Goal: Transaction & Acquisition: Purchase product/service

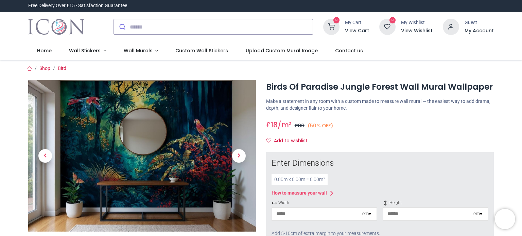
click at [173, 166] on img at bounding box center [142, 156] width 228 height 152
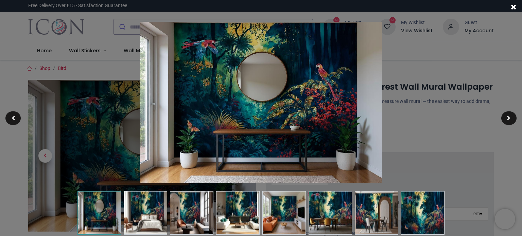
click at [310, 106] on img at bounding box center [261, 102] width 242 height 161
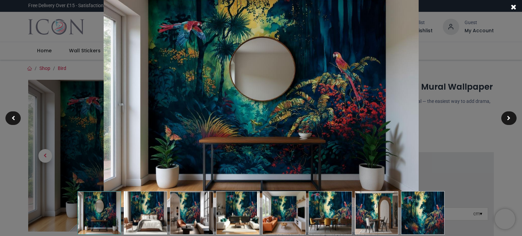
click at [347, 127] on img at bounding box center [261, 103] width 315 height 210
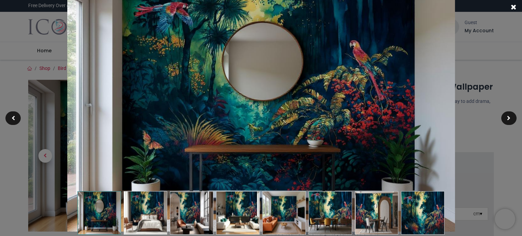
click at [343, 114] on img at bounding box center [261, 102] width 388 height 258
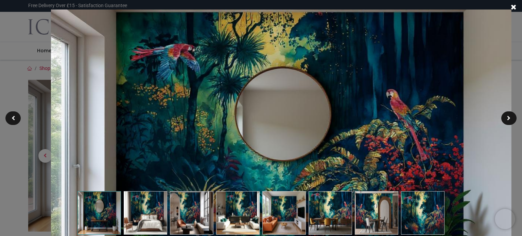
drag, startPoint x: 351, startPoint y: 38, endPoint x: 371, endPoint y: 98, distance: 63.8
click at [371, 98] on img at bounding box center [281, 163] width 460 height 307
click at [509, 119] on span at bounding box center [508, 118] width 3 height 5
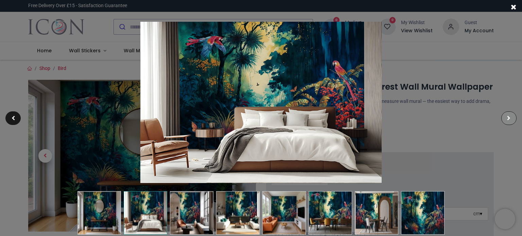
click at [509, 119] on span at bounding box center [508, 118] width 3 height 5
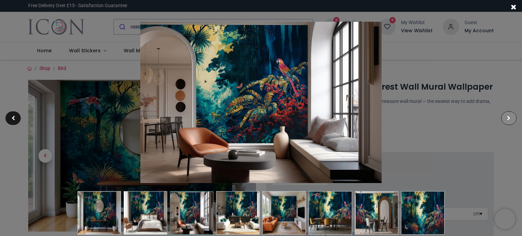
click at [508, 118] on span at bounding box center [508, 118] width 3 height 5
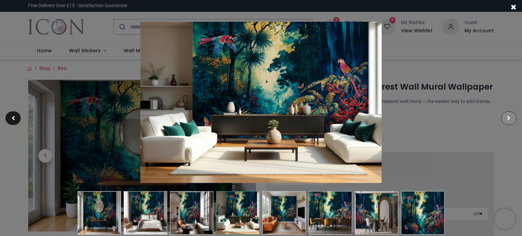
click at [508, 118] on span at bounding box center [508, 118] width 3 height 5
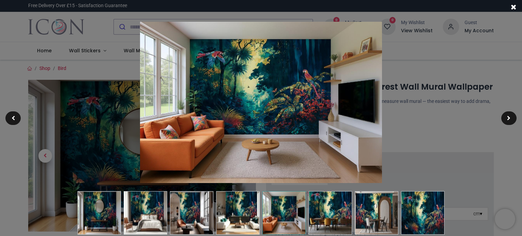
click at [418, 50] on div at bounding box center [261, 118] width 522 height 236
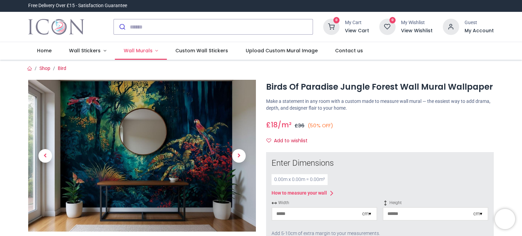
click at [152, 51] on link "Wall Murals" at bounding box center [141, 51] width 52 height 18
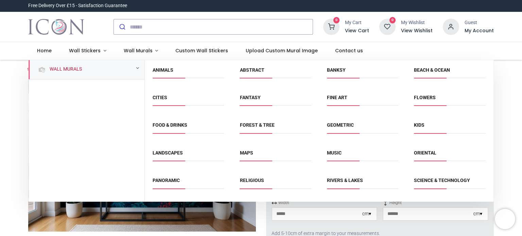
click at [64, 69] on link "Wall Murals" at bounding box center [64, 69] width 35 height 7
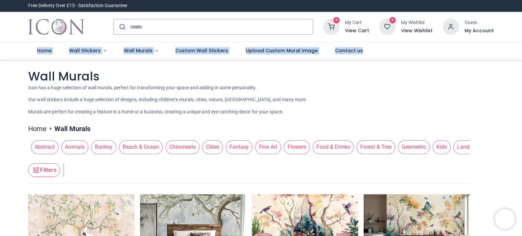
drag, startPoint x: 521, startPoint y: 35, endPoint x: 521, endPoint y: 43, distance: 7.8
click at [521, 43] on div "Login • Register Home Wall Stickers" at bounding box center [261, 118] width 522 height 236
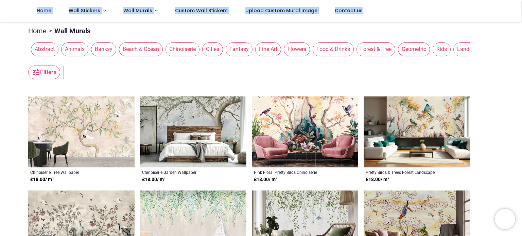
scroll to position [63, 0]
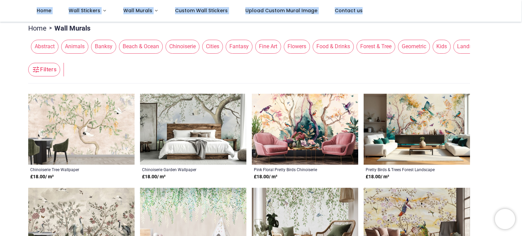
click at [197, 109] on img at bounding box center [193, 129] width 106 height 71
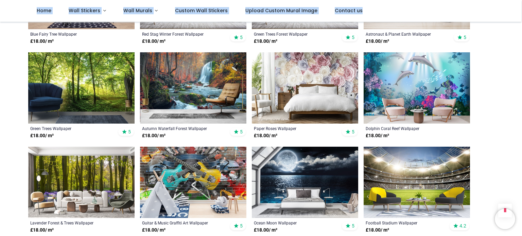
scroll to position [483, 0]
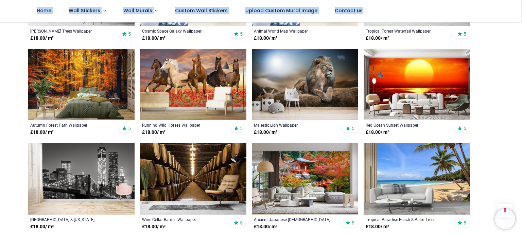
scroll to position [1244, 0]
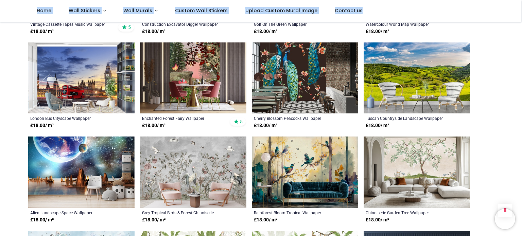
scroll to position [1559, 0]
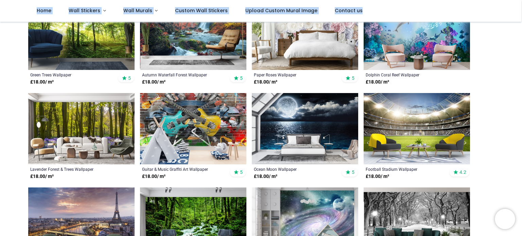
scroll to position [112, 0]
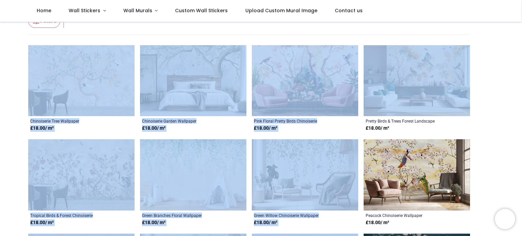
drag, startPoint x: 521, startPoint y: 29, endPoint x: 521, endPoint y: 38, distance: 9.2
click at [521, 38] on div "Login • Register Home Wall Stickers" at bounding box center [261, 118] width 522 height 236
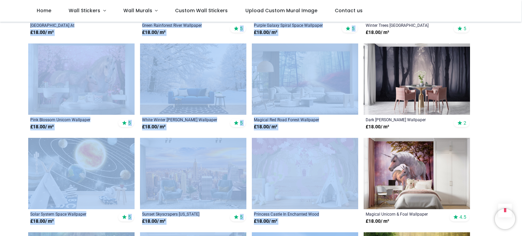
scroll to position [791, 0]
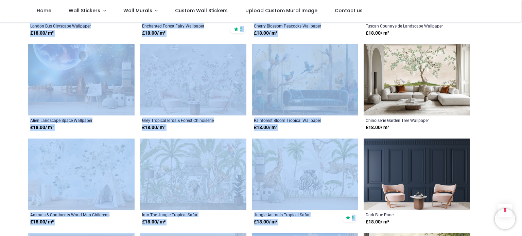
scroll to position [1637, 0]
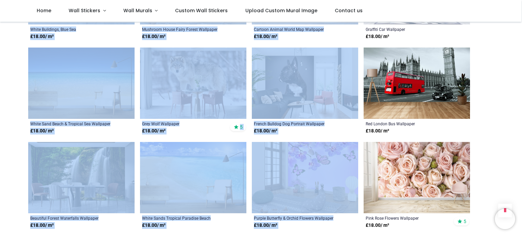
scroll to position [2480, 0]
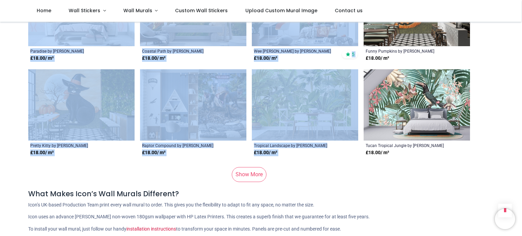
scroll to position [3305, 0]
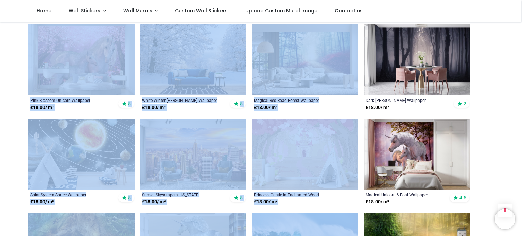
scroll to position [767, 0]
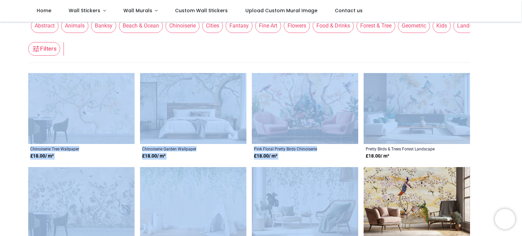
scroll to position [88, 0]
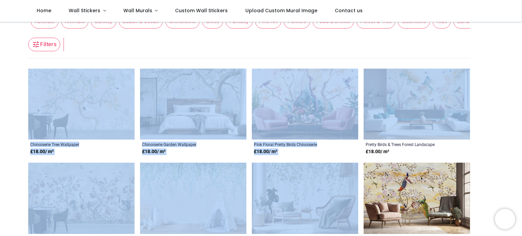
click at [196, 90] on img at bounding box center [193, 104] width 106 height 71
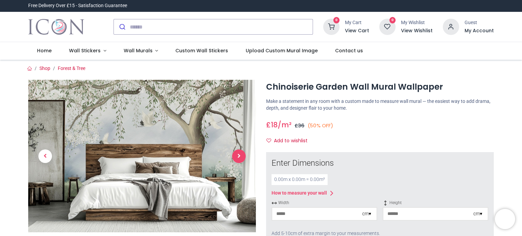
click at [239, 156] on span "Next" at bounding box center [239, 157] width 14 height 14
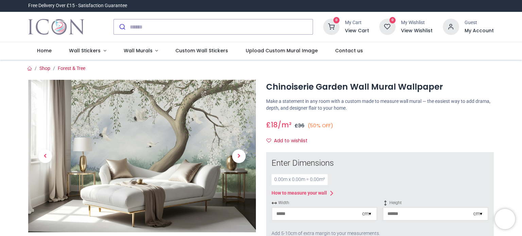
click at [282, 179] on div "0.00 m x 0.00 m = 0.00 m²" at bounding box center [300, 179] width 56 height 11
click at [293, 181] on div "0.00 m x 0.00 m = 0.00 m²" at bounding box center [300, 179] width 56 height 11
click at [369, 213] on div "cm ▾" at bounding box center [366, 214] width 9 height 7
click at [304, 227] on div "Centimeters (cm)" at bounding box center [324, 226] width 104 height 11
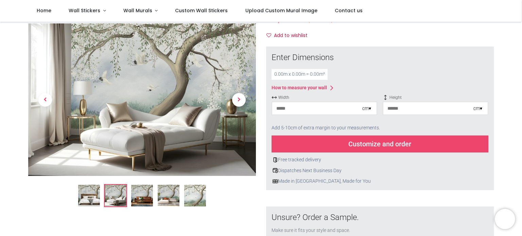
scroll to position [77, 0]
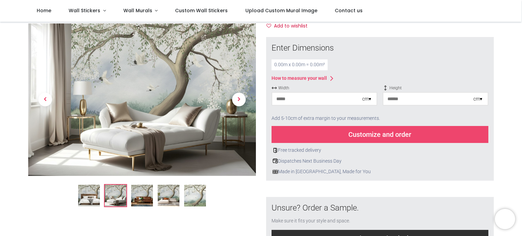
click at [370, 98] on div "cm ▾" at bounding box center [366, 99] width 9 height 7
click at [348, 110] on div "Centimeters (cm)" at bounding box center [324, 111] width 104 height 11
click at [282, 65] on div "0.00 m x 0.00 m = 0.00 m²" at bounding box center [300, 64] width 56 height 11
click at [410, 99] on input "number" at bounding box center [428, 99] width 90 height 12
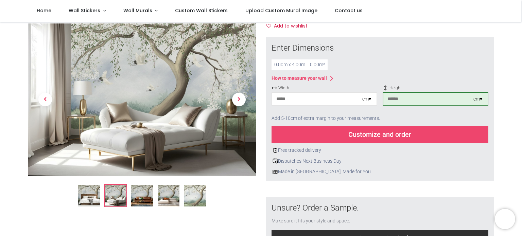
type input "***"
click at [290, 99] on input "number" at bounding box center [317, 99] width 90 height 12
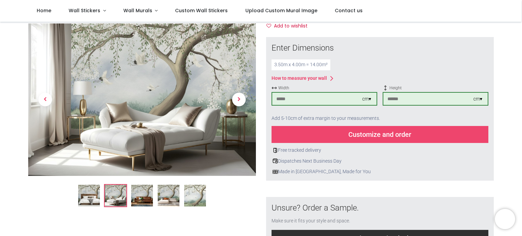
type input "***"
click at [196, 80] on img at bounding box center [142, 99] width 228 height 153
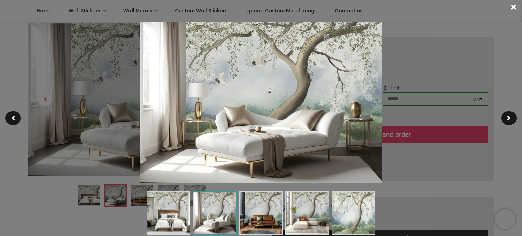
click at [400, 12] on div at bounding box center [253, 7] width 506 height 14
click at [515, 6] on span at bounding box center [514, 6] width 6 height 7
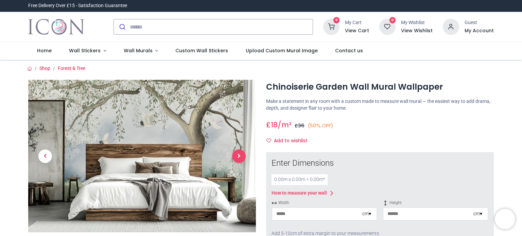
click at [238, 154] on span "Next" at bounding box center [239, 157] width 14 height 14
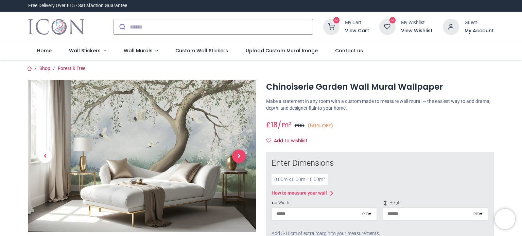
click at [238, 154] on span "Next" at bounding box center [239, 157] width 14 height 14
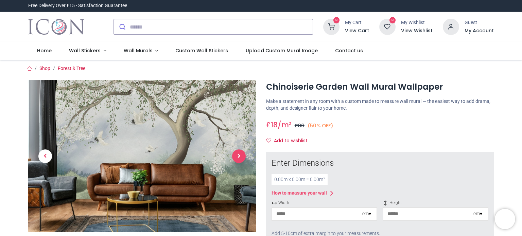
click at [238, 154] on span "Next" at bounding box center [239, 157] width 14 height 14
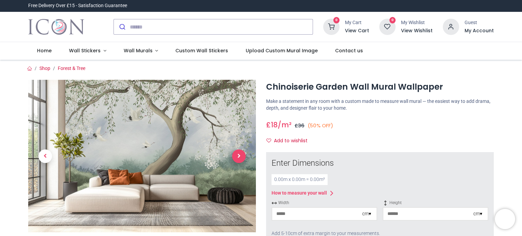
click at [238, 154] on span "Next" at bounding box center [239, 157] width 14 height 14
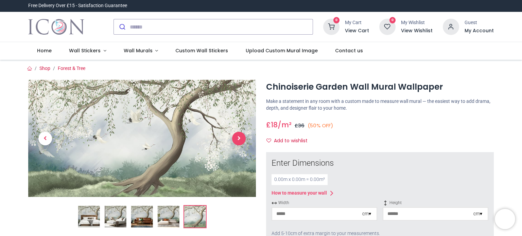
click at [238, 154] on link at bounding box center [239, 139] width 34 height 82
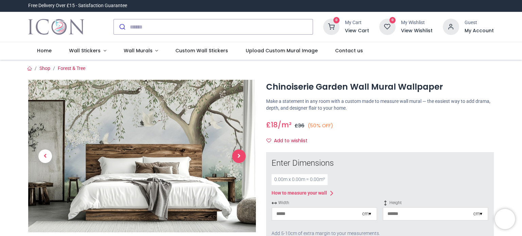
click at [238, 154] on span "Next" at bounding box center [239, 157] width 14 height 14
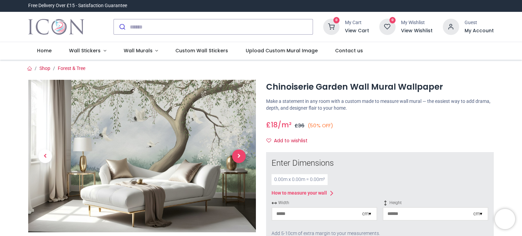
click at [238, 154] on span "Next" at bounding box center [239, 157] width 14 height 14
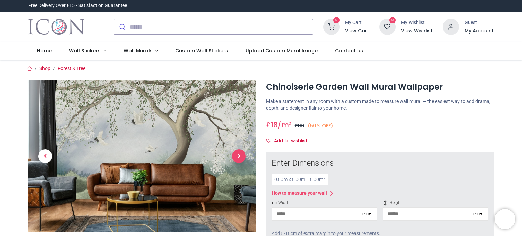
click at [238, 154] on span "Next" at bounding box center [239, 157] width 14 height 14
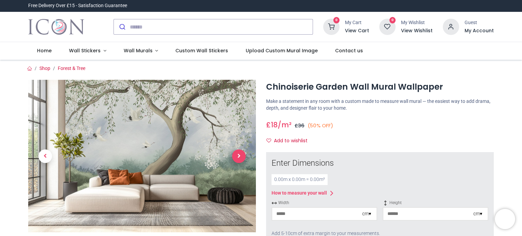
click at [238, 154] on span "Next" at bounding box center [239, 157] width 14 height 14
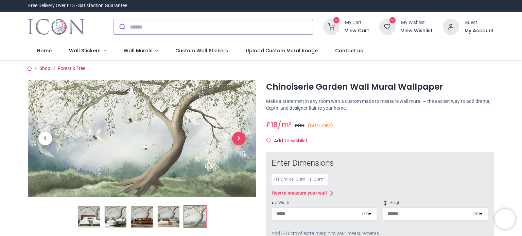
click at [238, 154] on link at bounding box center [239, 139] width 34 height 82
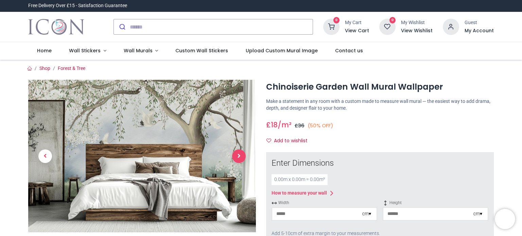
click at [238, 154] on span "Next" at bounding box center [239, 157] width 14 height 14
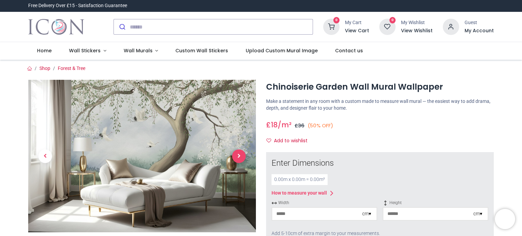
click at [238, 154] on span "Next" at bounding box center [239, 157] width 14 height 14
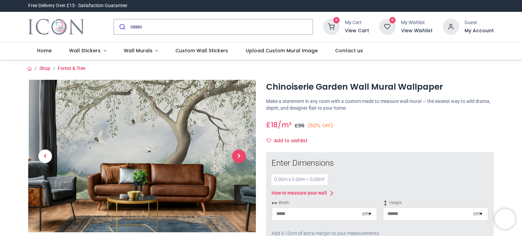
click at [238, 154] on span "Next" at bounding box center [239, 157] width 14 height 14
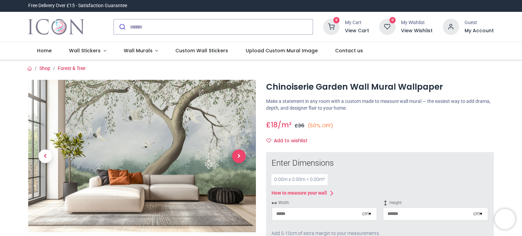
click at [238, 154] on span "Next" at bounding box center [239, 157] width 14 height 14
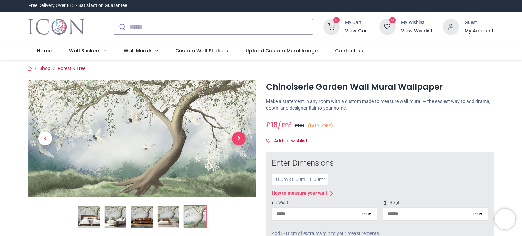
click at [238, 154] on link at bounding box center [239, 139] width 34 height 82
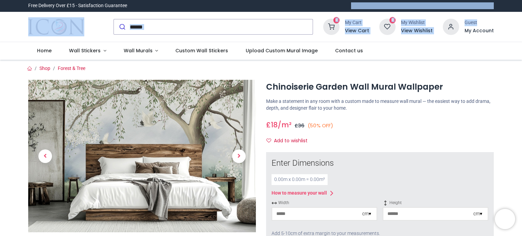
drag, startPoint x: 521, startPoint y: 11, endPoint x: 521, endPoint y: 17, distance: 5.4
click at [521, 17] on header "Free Delivery Over £15 - Satisfaction Guarantee" at bounding box center [261, 30] width 522 height 60
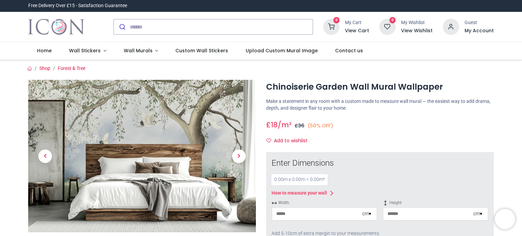
click at [479, 57] on ul "Home Wall Stickers Decor Wall Quotes Kids" at bounding box center [261, 51] width 466 height 18
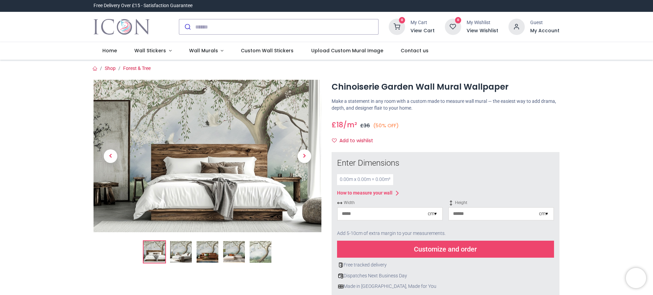
click at [522, 43] on nav "0 0 Home Wall Stickers" at bounding box center [326, 51] width 653 height 18
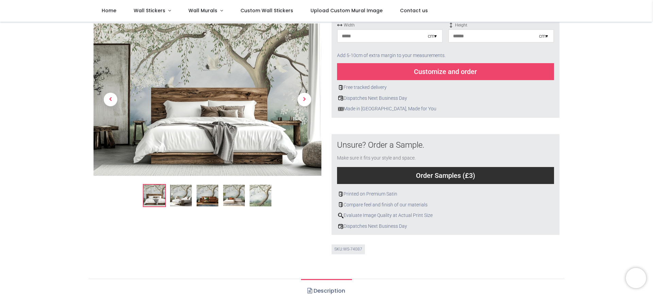
scroll to position [142, 0]
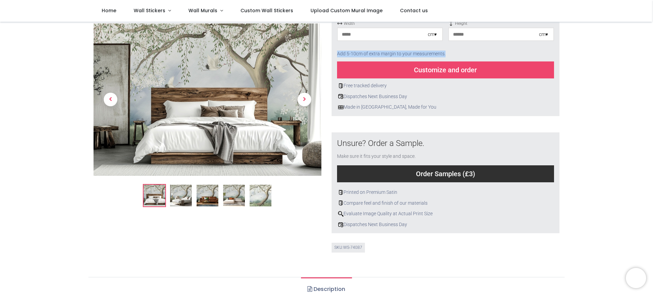
drag, startPoint x: 651, startPoint y: 44, endPoint x: 652, endPoint y: 60, distance: 15.7
click at [522, 60] on div "Login • Register Home Wall Stickers" at bounding box center [326, 147] width 653 height 295
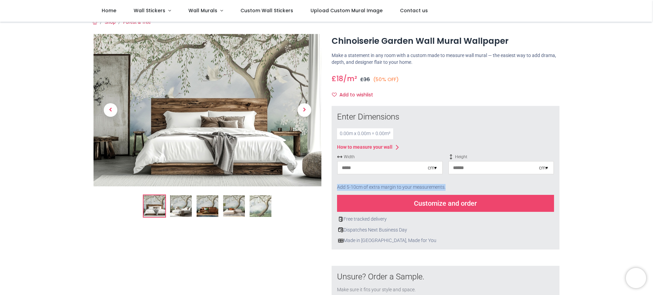
scroll to position [0, 0]
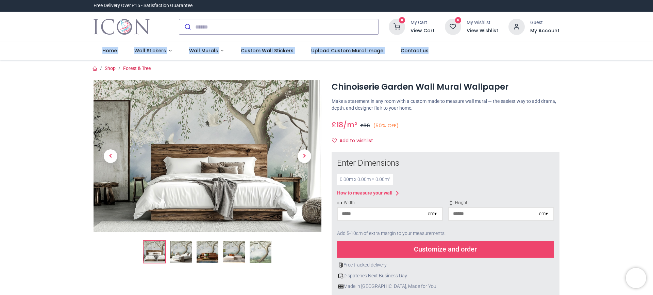
drag, startPoint x: 651, startPoint y: 30, endPoint x: 652, endPoint y: 58, distance: 28.9
click at [522, 58] on div "Login • Register Home Wall Stickers" at bounding box center [326, 147] width 653 height 295
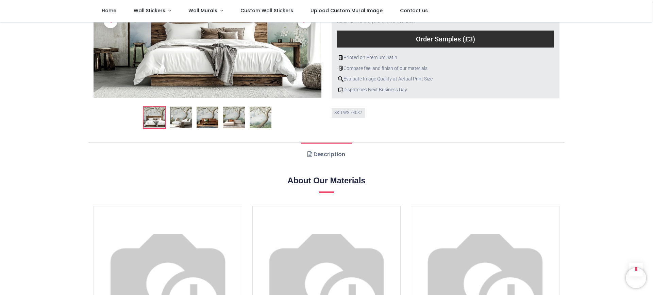
scroll to position [274, 0]
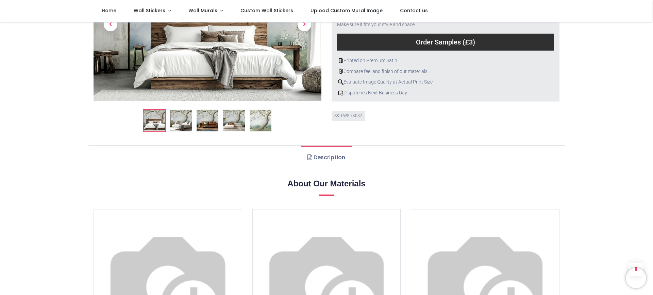
click at [330, 157] on link "Description" at bounding box center [326, 158] width 51 height 24
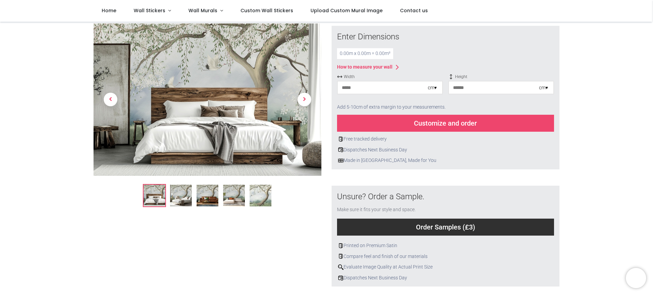
scroll to position [85, 0]
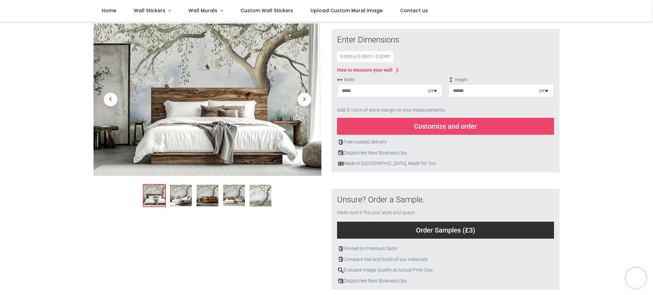
click at [233, 67] on img at bounding box center [207, 99] width 228 height 153
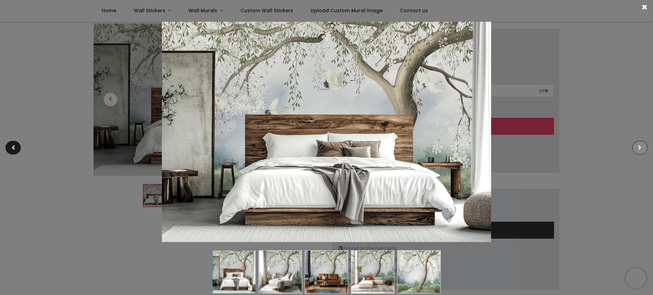
click at [522, 146] on span at bounding box center [639, 148] width 3 height 5
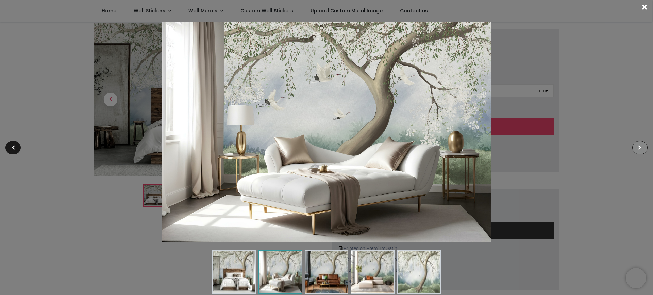
click at [522, 146] on span at bounding box center [639, 148] width 3 height 5
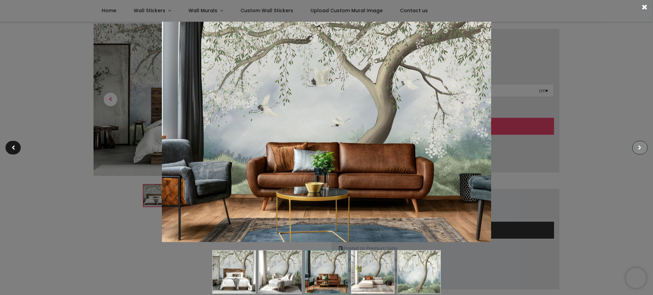
click at [522, 146] on span at bounding box center [639, 148] width 3 height 5
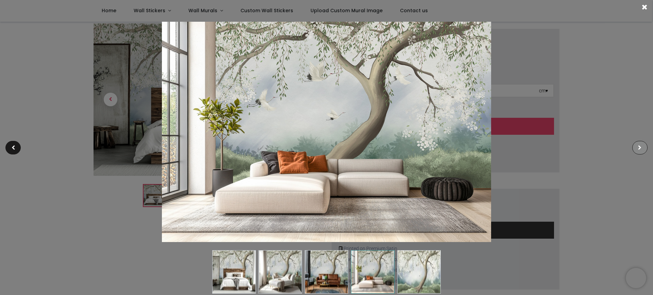
click at [522, 146] on span at bounding box center [639, 148] width 3 height 5
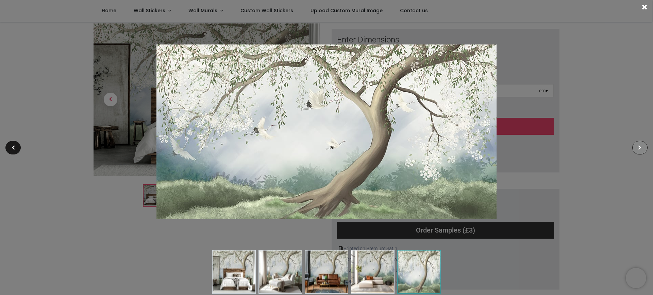
click at [522, 146] on span at bounding box center [639, 148] width 3 height 5
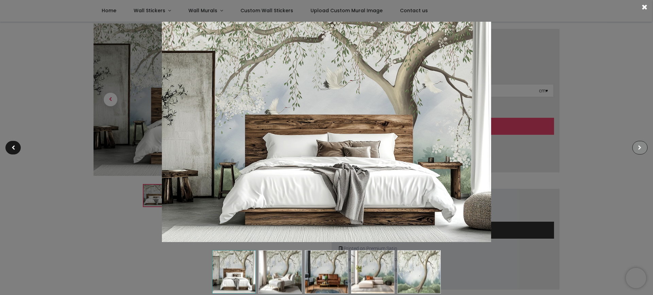
click at [522, 146] on span at bounding box center [639, 148] width 3 height 5
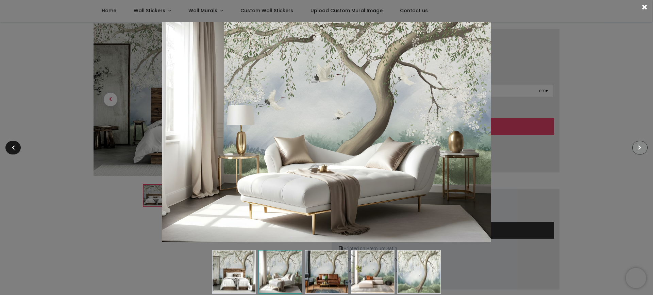
click at [522, 146] on span at bounding box center [639, 148] width 3 height 5
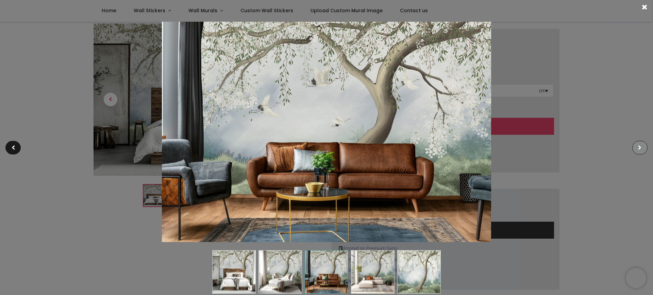
click at [522, 146] on span at bounding box center [639, 148] width 3 height 5
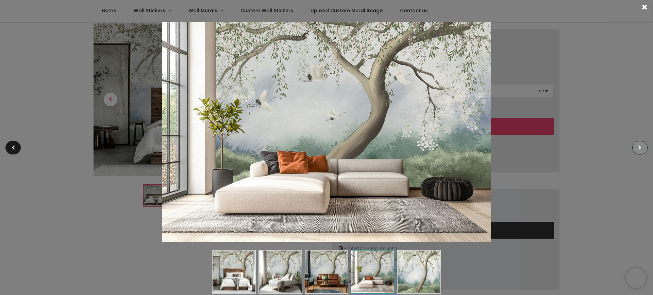
click at [522, 146] on span at bounding box center [639, 148] width 3 height 5
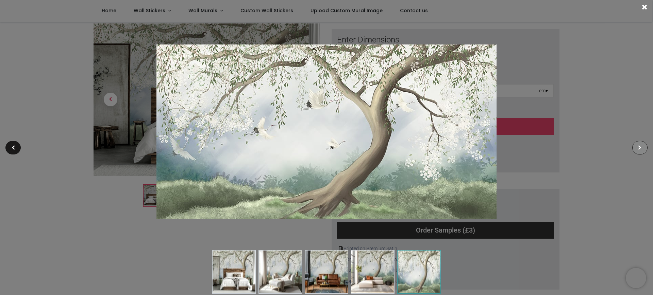
click at [522, 146] on span at bounding box center [639, 148] width 3 height 5
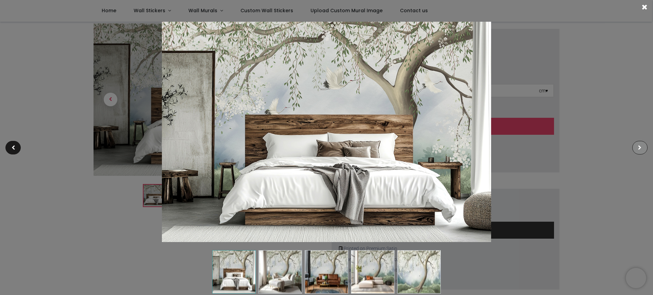
click at [522, 146] on div at bounding box center [639, 148] width 15 height 14
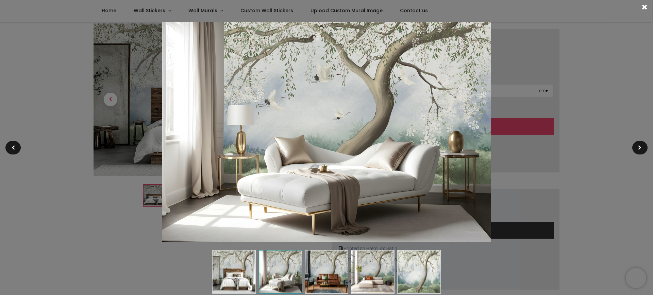
click at [522, 5] on span at bounding box center [645, 6] width 6 height 7
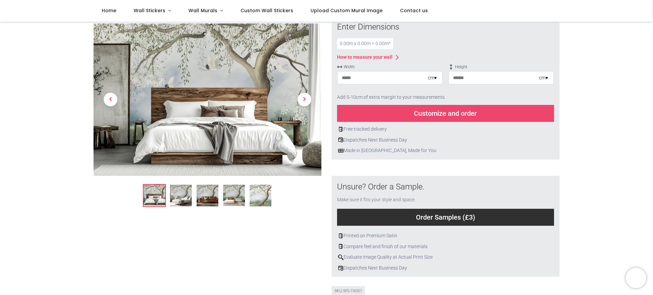
scroll to position [0, 0]
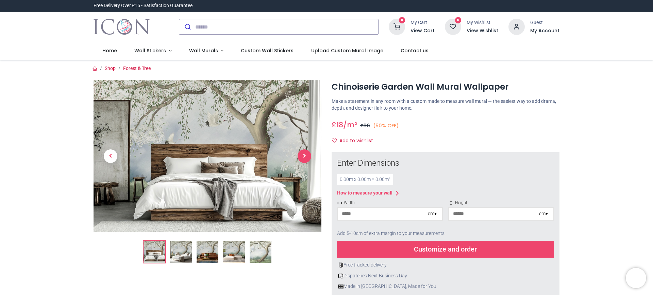
click at [301, 155] on span "Next" at bounding box center [304, 157] width 14 height 14
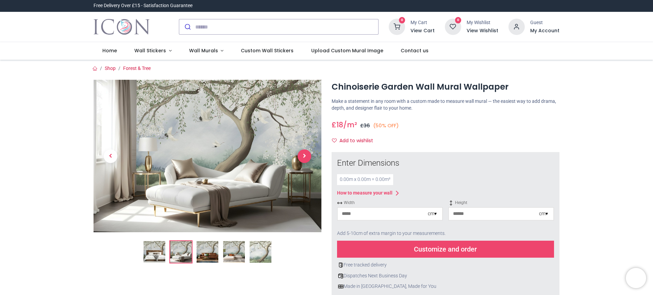
click at [301, 155] on span "Next" at bounding box center [304, 157] width 14 height 14
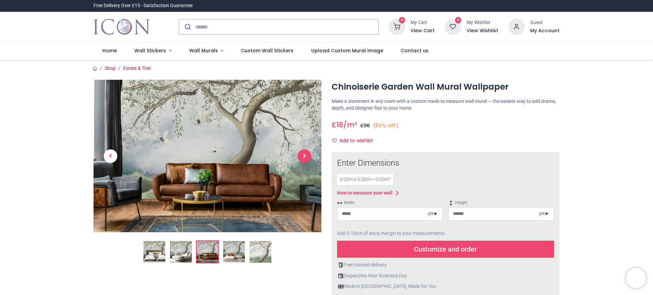
click at [301, 155] on span "Next" at bounding box center [304, 157] width 14 height 14
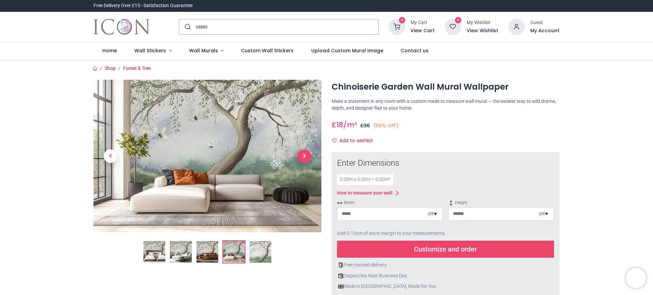
click at [301, 155] on span "Next" at bounding box center [304, 157] width 14 height 14
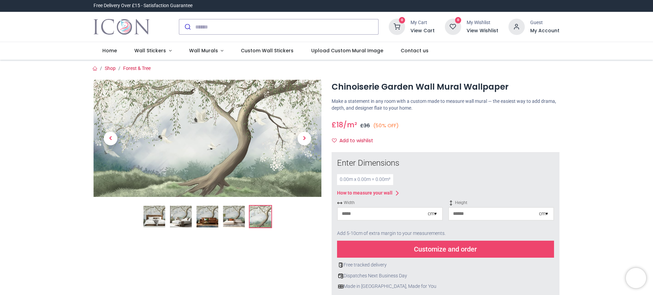
click at [522, 16] on div "0 My Cart View Cart 0 Guest" at bounding box center [326, 27] width 653 height 30
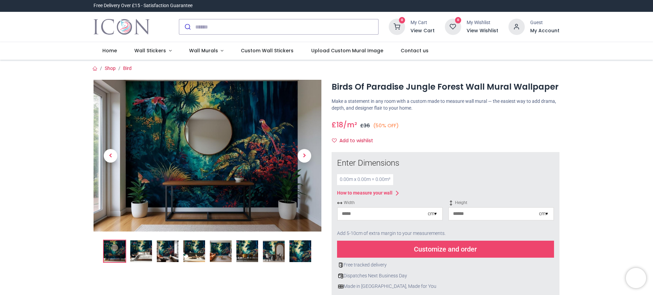
click at [253, 138] on img at bounding box center [207, 156] width 228 height 152
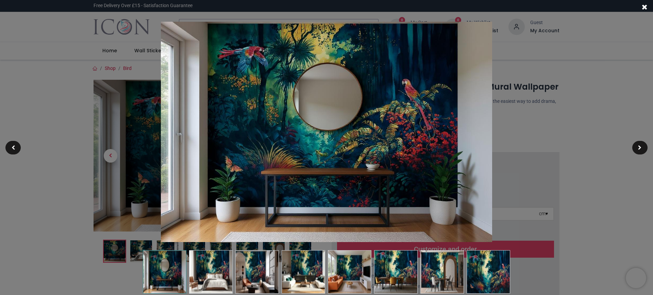
click at [588, 90] on div at bounding box center [326, 147] width 653 height 295
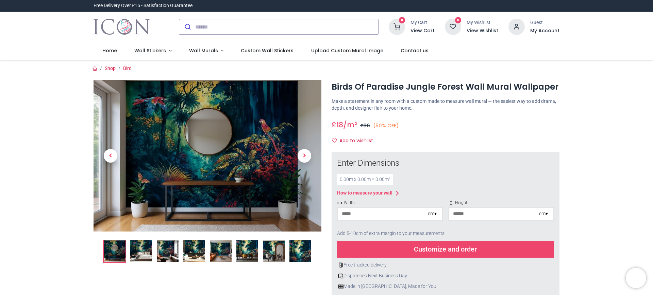
click at [220, 176] on img at bounding box center [207, 156] width 228 height 152
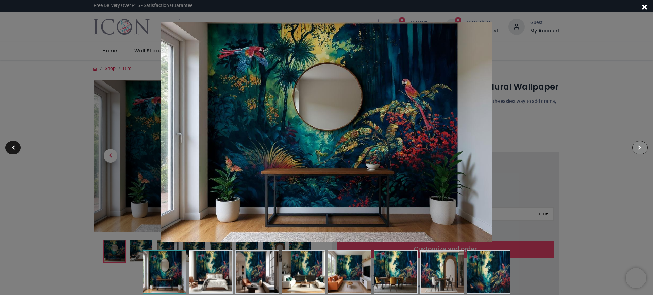
click at [637, 143] on div at bounding box center [639, 148] width 15 height 14
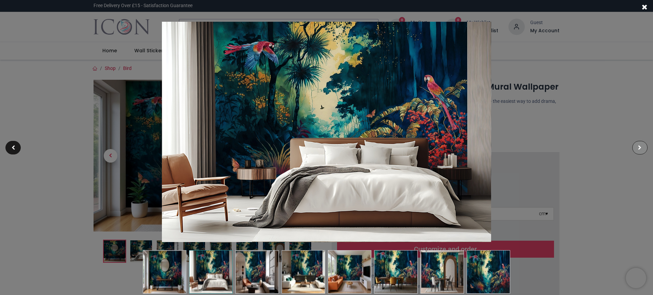
click at [637, 143] on div at bounding box center [639, 148] width 15 height 14
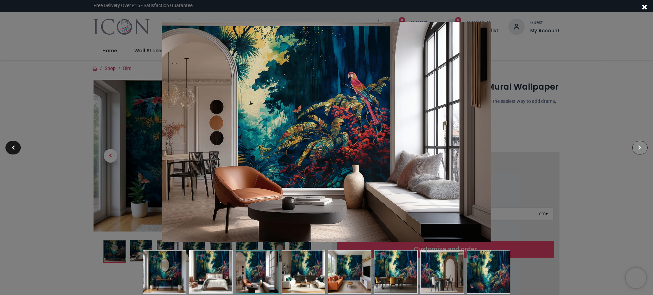
click at [637, 143] on div at bounding box center [639, 148] width 15 height 14
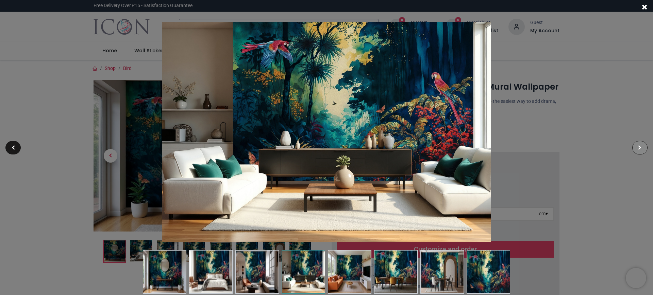
click at [637, 143] on div at bounding box center [639, 148] width 15 height 14
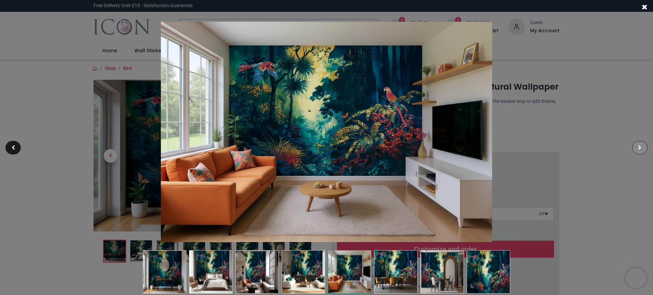
click at [640, 147] on span at bounding box center [639, 148] width 3 height 5
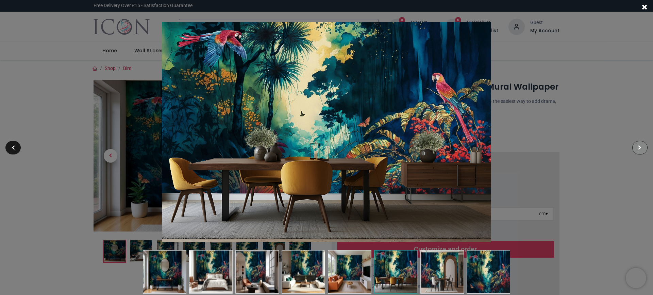
click at [640, 147] on span at bounding box center [639, 148] width 3 height 5
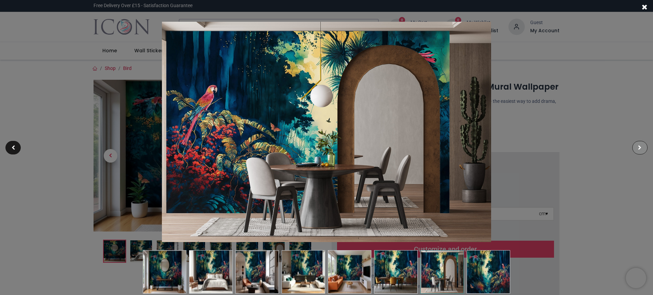
click at [640, 147] on span at bounding box center [639, 148] width 3 height 5
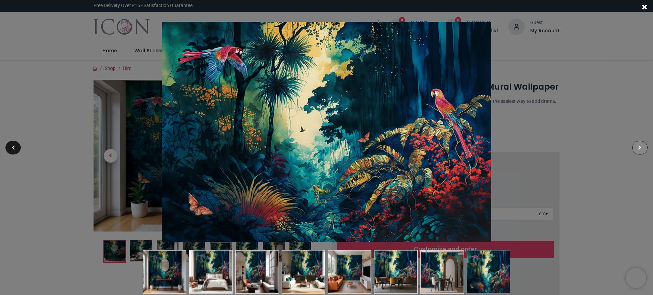
click at [640, 147] on span at bounding box center [639, 148] width 3 height 5
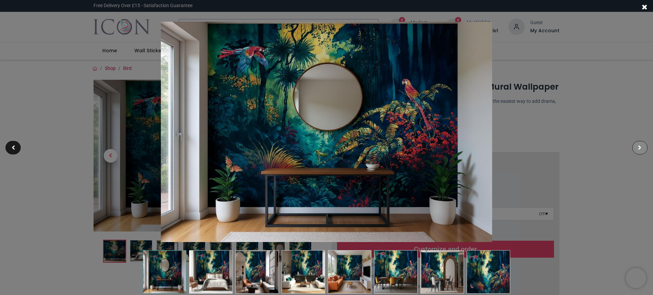
click at [640, 147] on span at bounding box center [639, 148] width 3 height 5
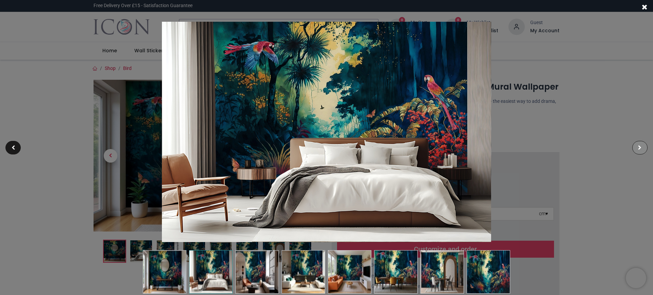
click at [640, 147] on span at bounding box center [639, 148] width 3 height 5
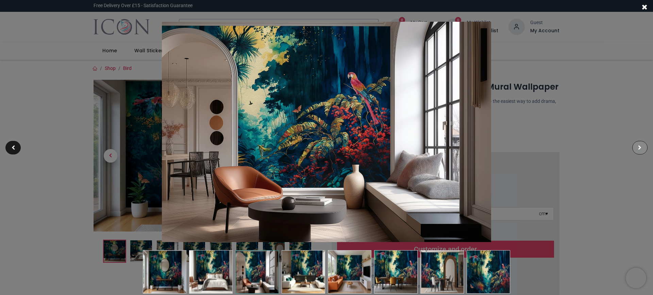
click at [640, 147] on span at bounding box center [639, 148] width 3 height 5
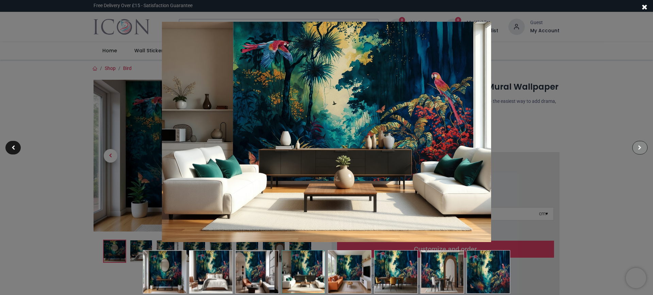
click at [640, 147] on span at bounding box center [639, 148] width 3 height 5
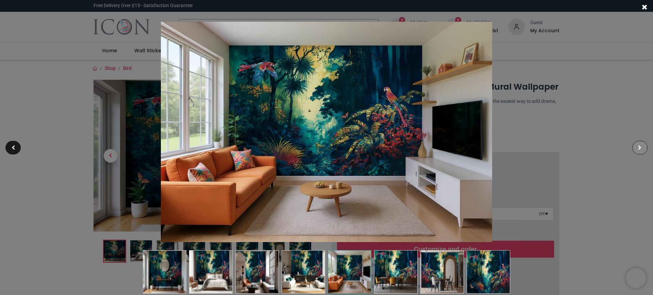
click at [643, 147] on div at bounding box center [639, 148] width 15 height 14
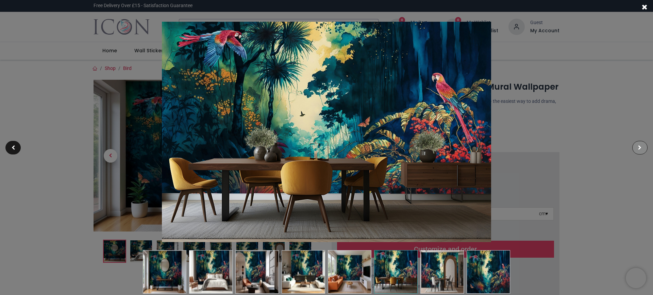
click at [643, 147] on div at bounding box center [639, 148] width 15 height 14
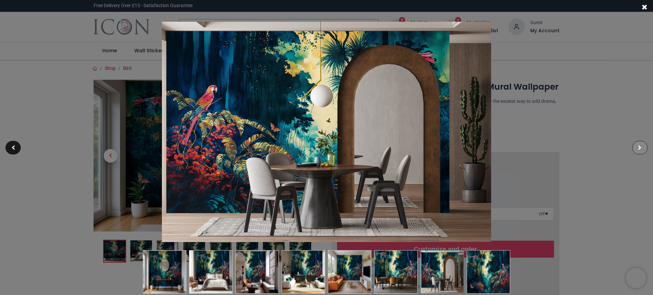
click at [643, 147] on div at bounding box center [639, 148] width 15 height 14
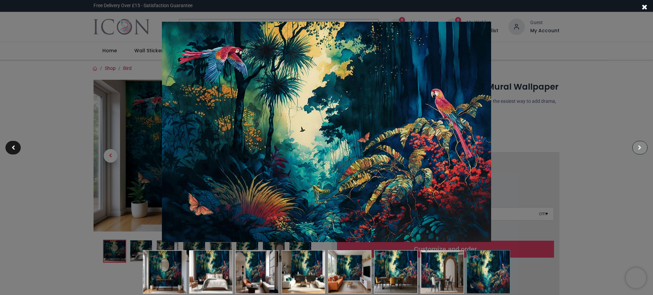
click at [643, 147] on div at bounding box center [639, 148] width 15 height 14
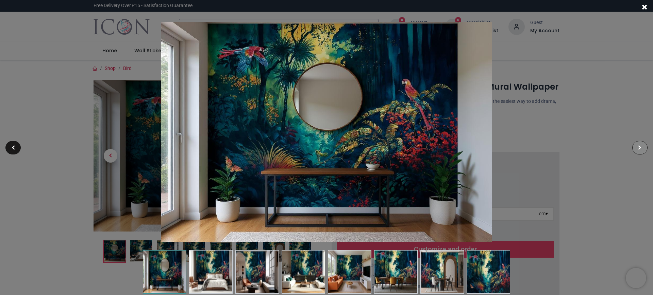
click at [643, 147] on div at bounding box center [639, 148] width 15 height 14
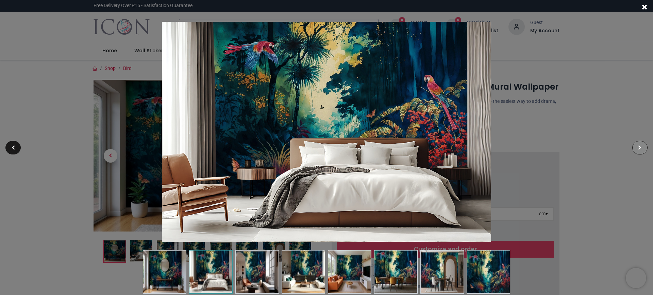
click at [643, 147] on div at bounding box center [639, 148] width 15 height 14
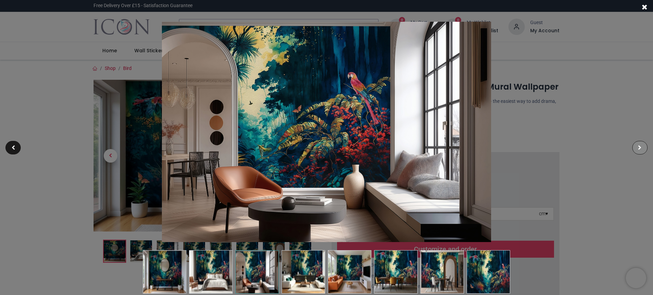
click at [643, 147] on div at bounding box center [639, 148] width 15 height 14
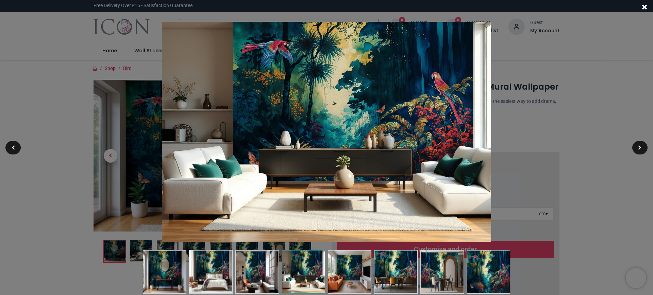
click at [643, 5] on span at bounding box center [645, 6] width 6 height 7
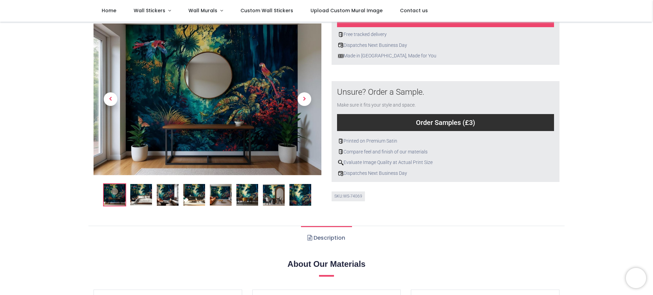
scroll to position [201, 0]
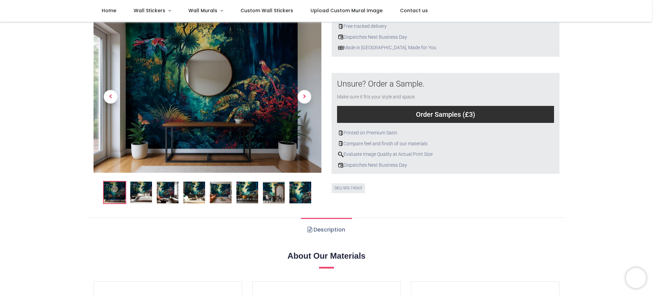
click at [299, 191] on img at bounding box center [300, 193] width 22 height 22
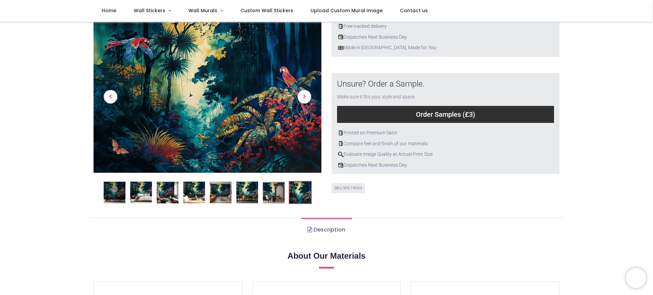
click at [277, 191] on img at bounding box center [274, 193] width 22 height 22
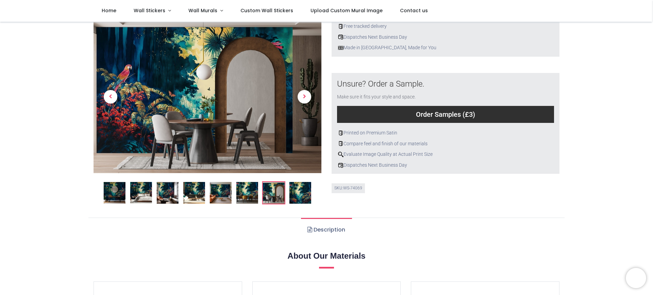
click at [248, 191] on img at bounding box center [247, 193] width 22 height 22
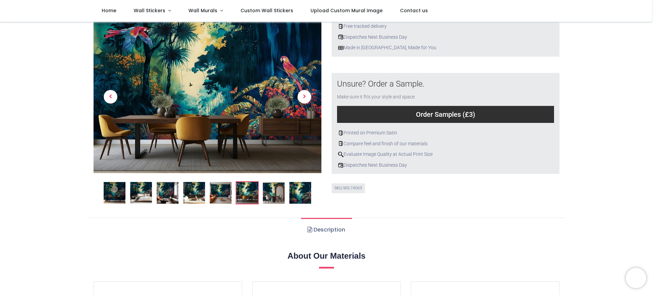
click at [221, 192] on img at bounding box center [221, 193] width 22 height 22
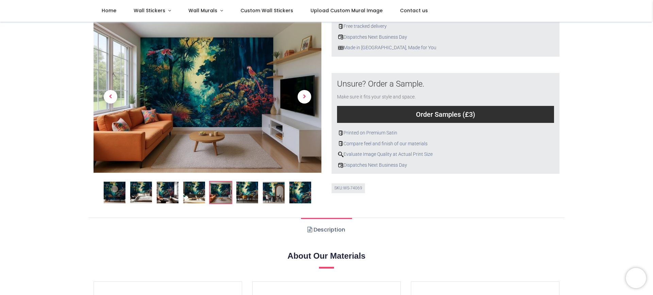
click at [195, 191] on img at bounding box center [194, 193] width 22 height 22
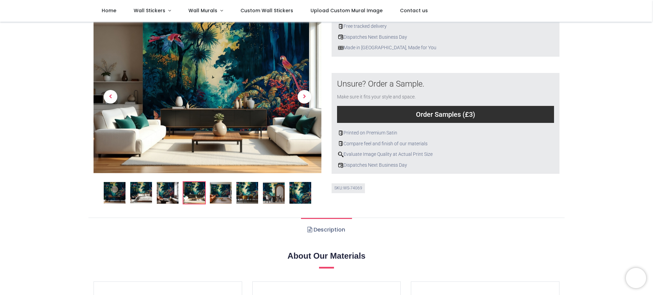
click at [171, 189] on img at bounding box center [168, 193] width 22 height 22
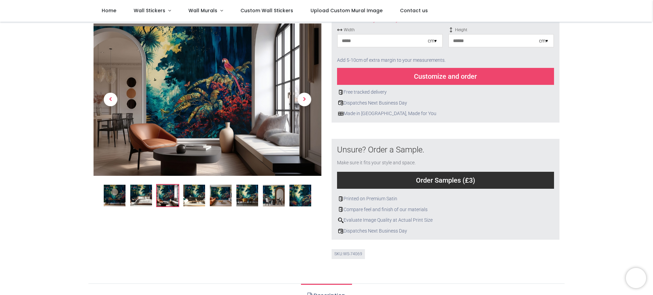
scroll to position [132, 0]
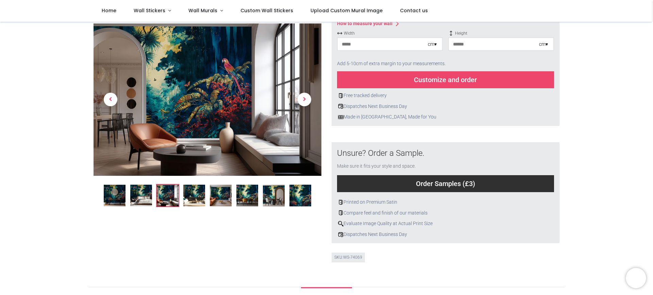
click at [447, 184] on div "Order Samples (£3)" at bounding box center [445, 183] width 217 height 17
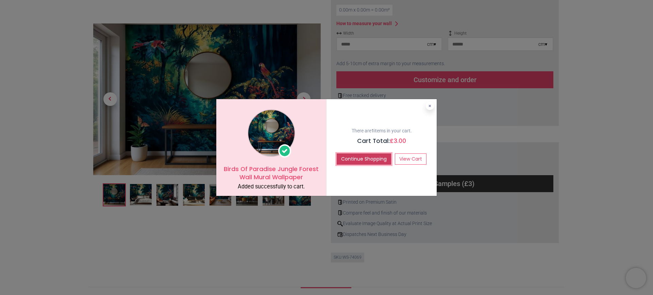
click at [367, 157] on button "Continue Shopping" at bounding box center [364, 160] width 54 height 12
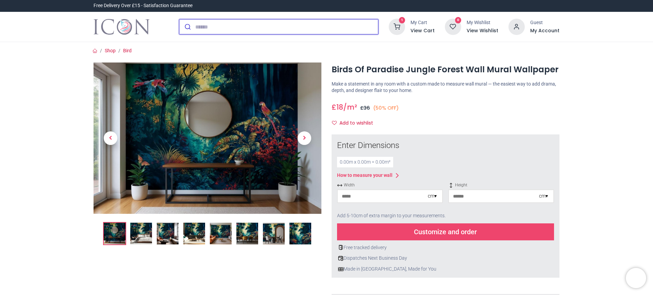
click at [197, 24] on input "search" at bounding box center [286, 26] width 183 height 15
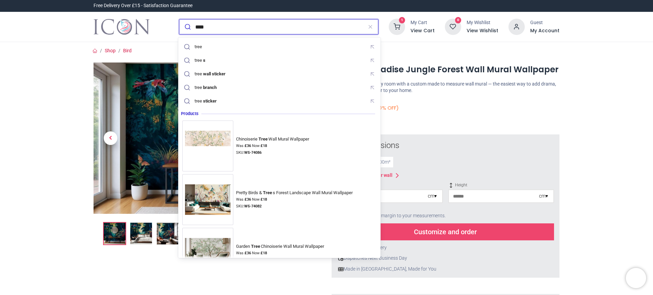
type input "****"
click at [179, 19] on button "submit" at bounding box center [187, 26] width 16 height 15
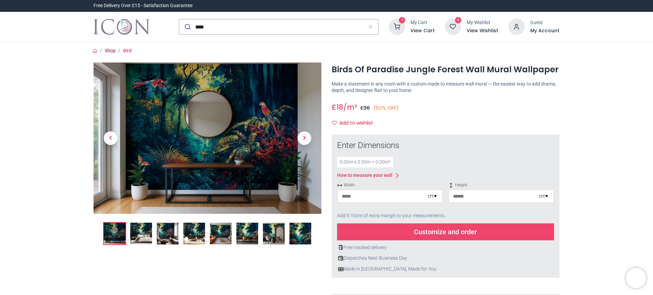
click at [108, 50] on link "Shop" at bounding box center [110, 50] width 11 height 5
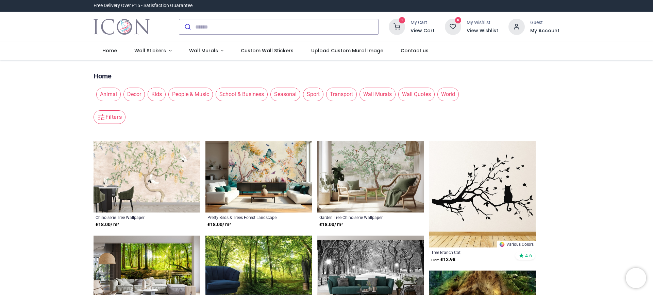
drag, startPoint x: 651, startPoint y: 14, endPoint x: 652, endPoint y: 23, distance: 9.9
click at [652, 23] on div "Login • Register Home Wall Stickers" at bounding box center [326, 147] width 653 height 295
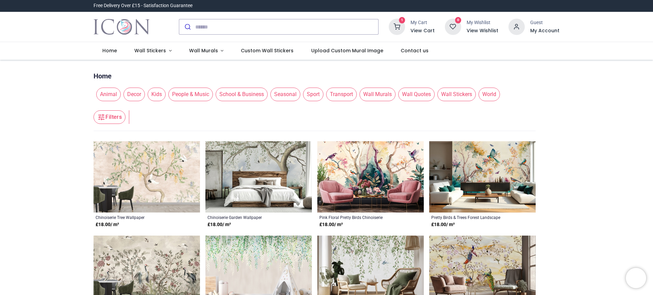
click at [261, 164] on img at bounding box center [258, 176] width 106 height 71
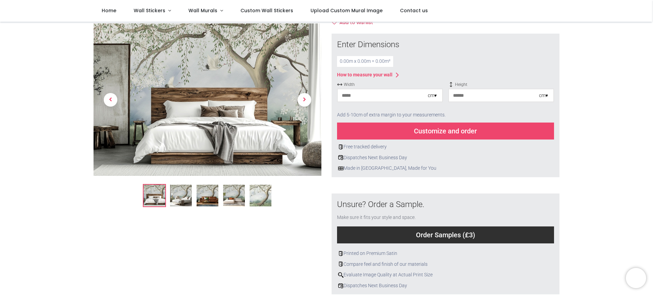
scroll to position [93, 0]
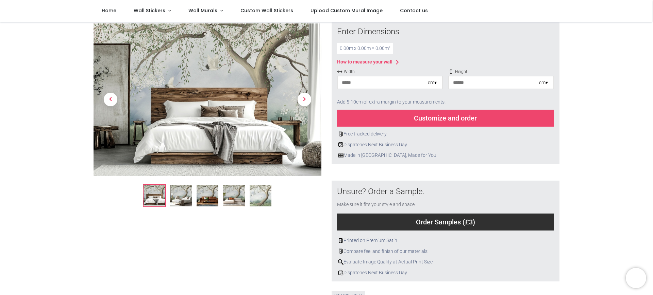
click at [421, 222] on div "Order Samples (£3)" at bounding box center [445, 222] width 217 height 17
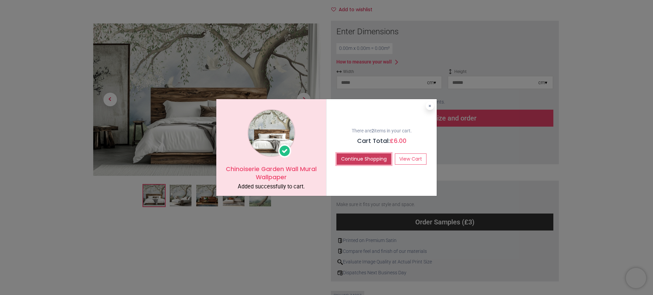
click at [372, 160] on button "Continue Shopping" at bounding box center [364, 160] width 54 height 12
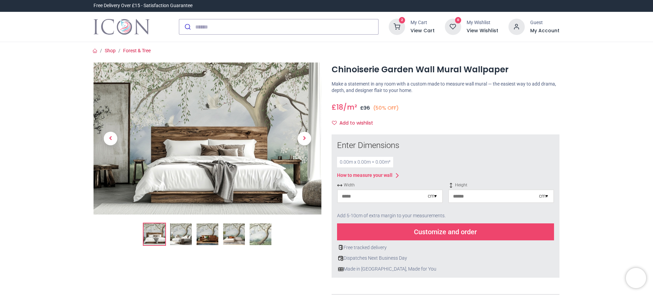
click at [422, 29] on h6 "View Cart" at bounding box center [422, 31] width 24 height 7
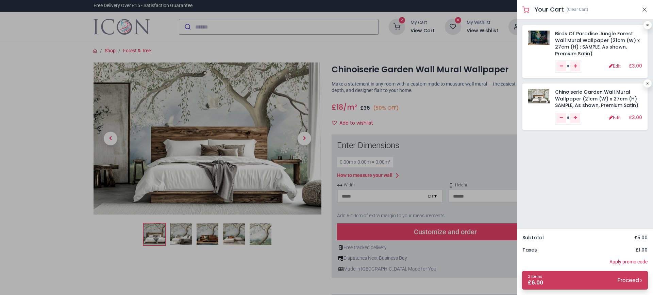
click at [626, 279] on small "Proceed" at bounding box center [629, 280] width 24 height 7
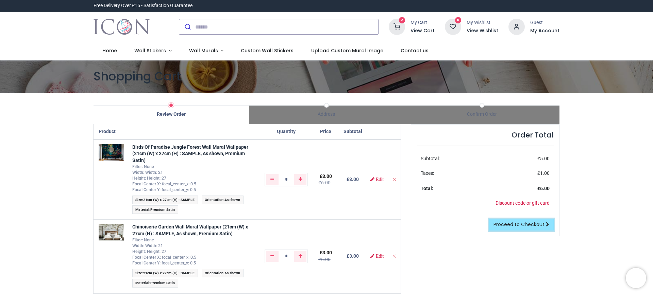
click at [528, 229] on link "Proceed to Checkout" at bounding box center [521, 225] width 65 height 12
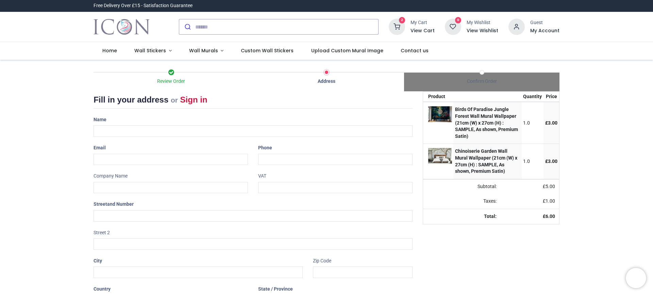
select select "***"
click at [115, 130] on input "text" at bounding box center [252, 131] width 319 height 12
type input "**********"
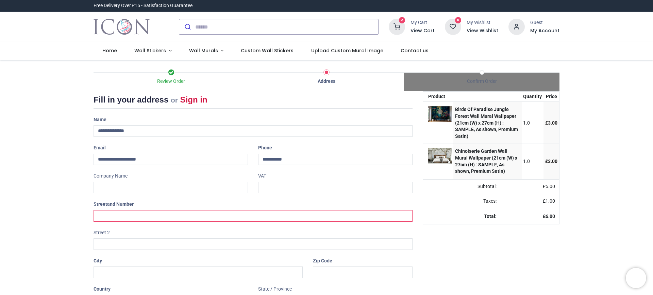
click at [101, 215] on input "text" at bounding box center [252, 216] width 319 height 12
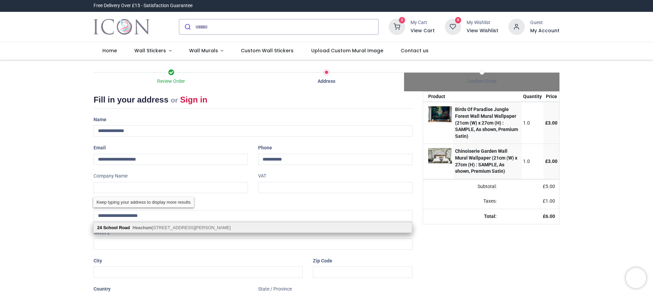
click at [122, 226] on b "Road" at bounding box center [124, 227] width 11 height 5
type input "**********"
type input "*******"
type input "********"
select select "***"
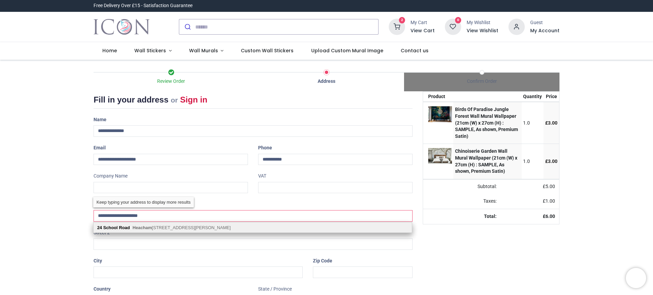
select select "***"
type input "**********"
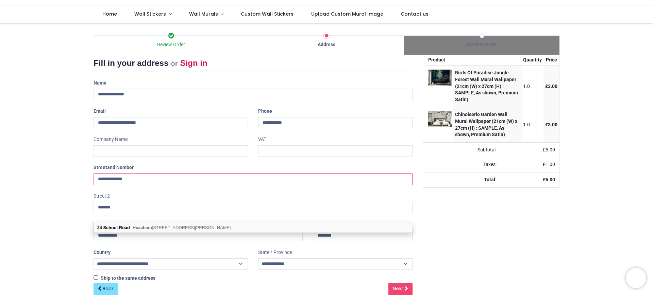
scroll to position [50, 0]
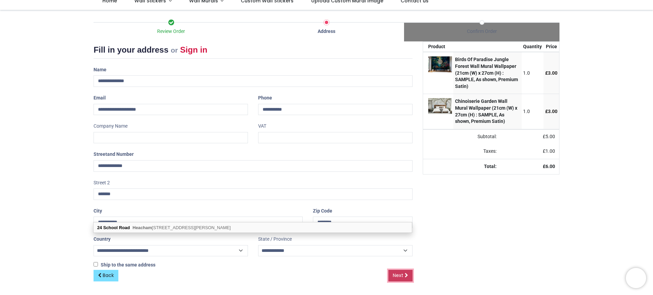
click at [399, 276] on span "Next" at bounding box center [398, 275] width 11 height 7
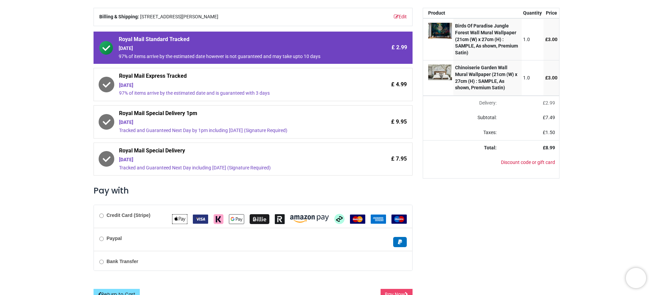
scroll to position [92, 0]
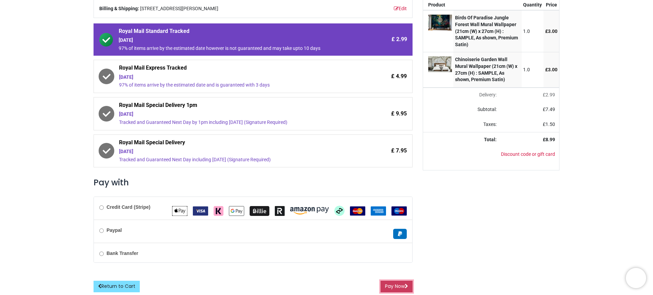
click at [398, 286] on button "Pay Now" at bounding box center [396, 287] width 32 height 12
